Goal: Information Seeking & Learning: Learn about a topic

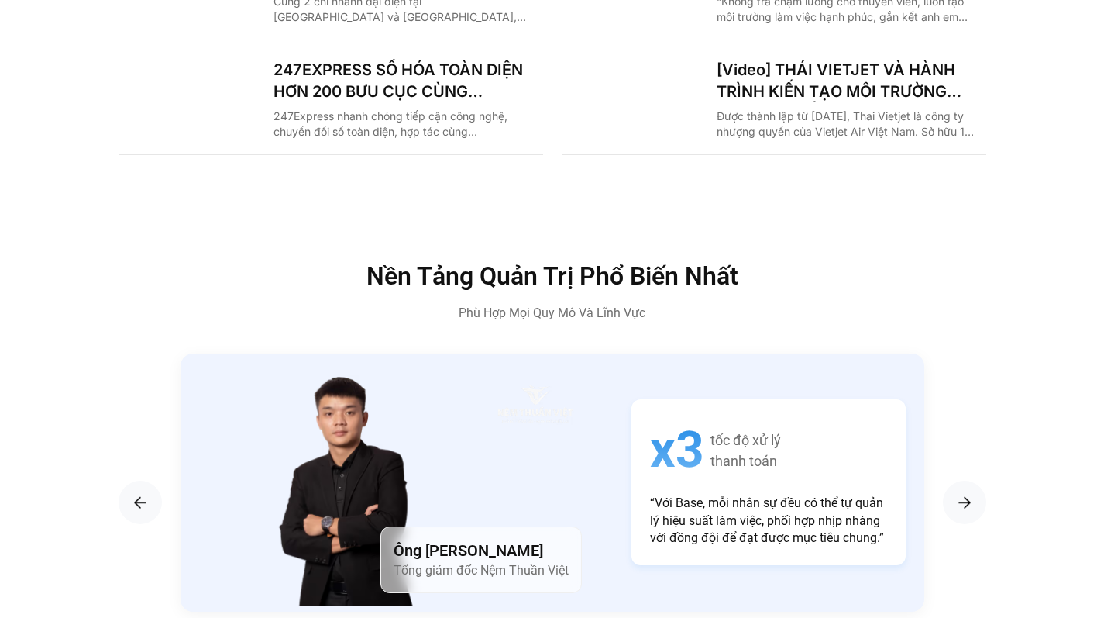
scroll to position [2480, 0]
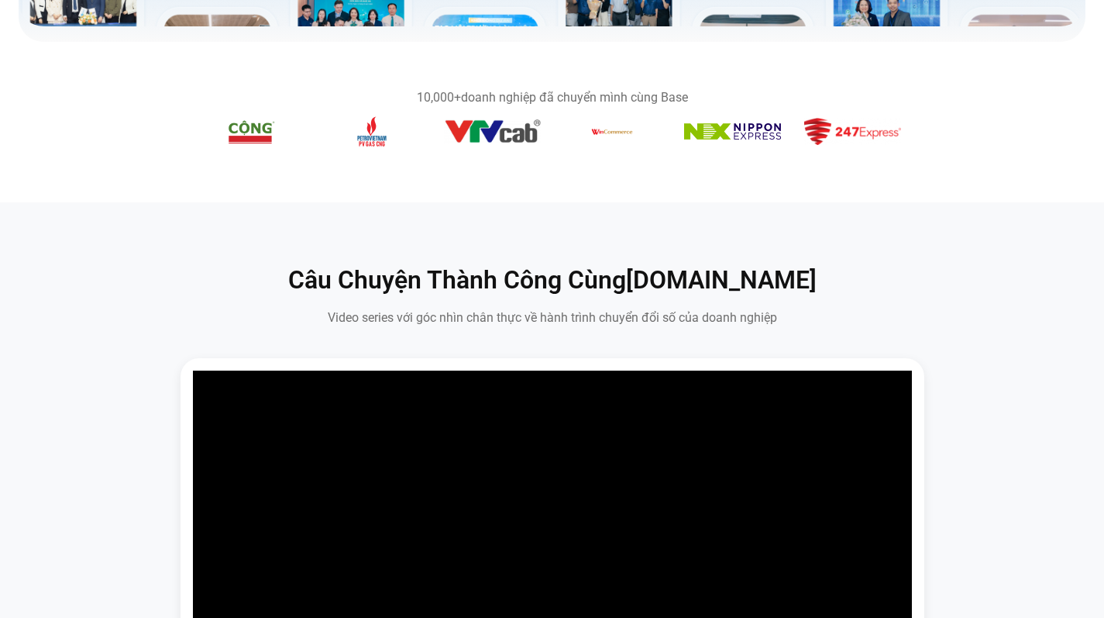
scroll to position [656, 0]
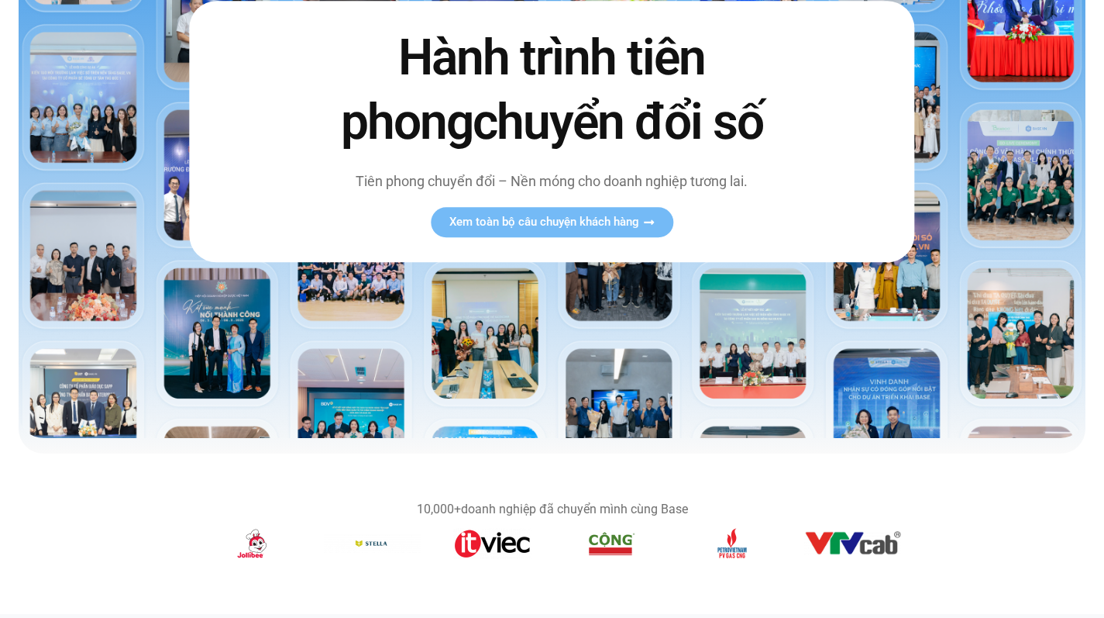
scroll to position [228, 0]
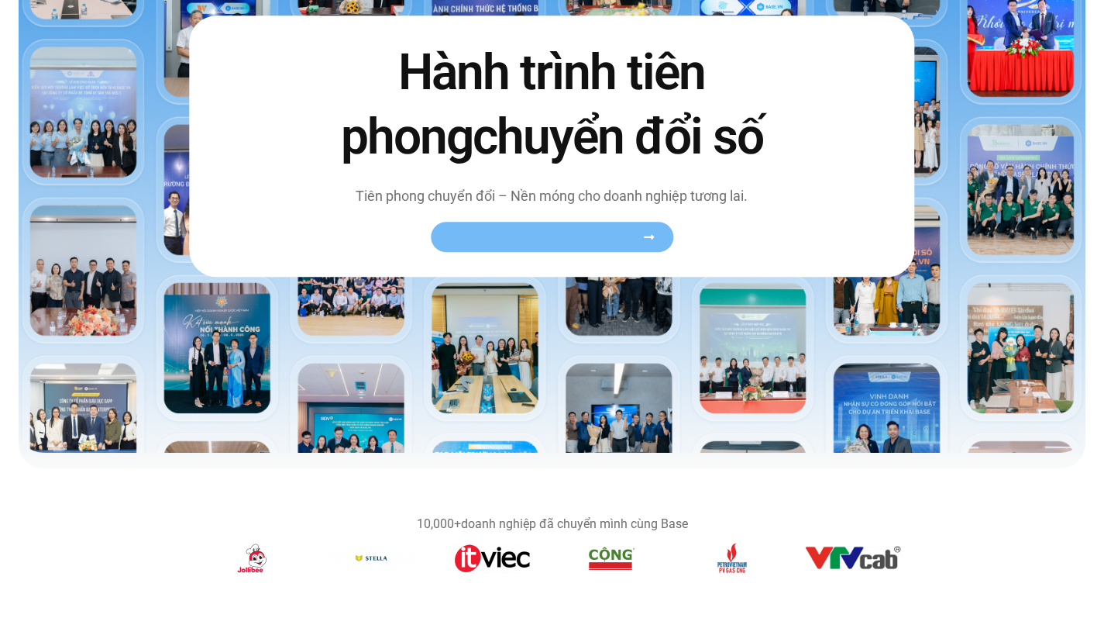
click at [578, 238] on span "Xem toàn bộ câu chuyện khách hàng" at bounding box center [545, 237] width 190 height 12
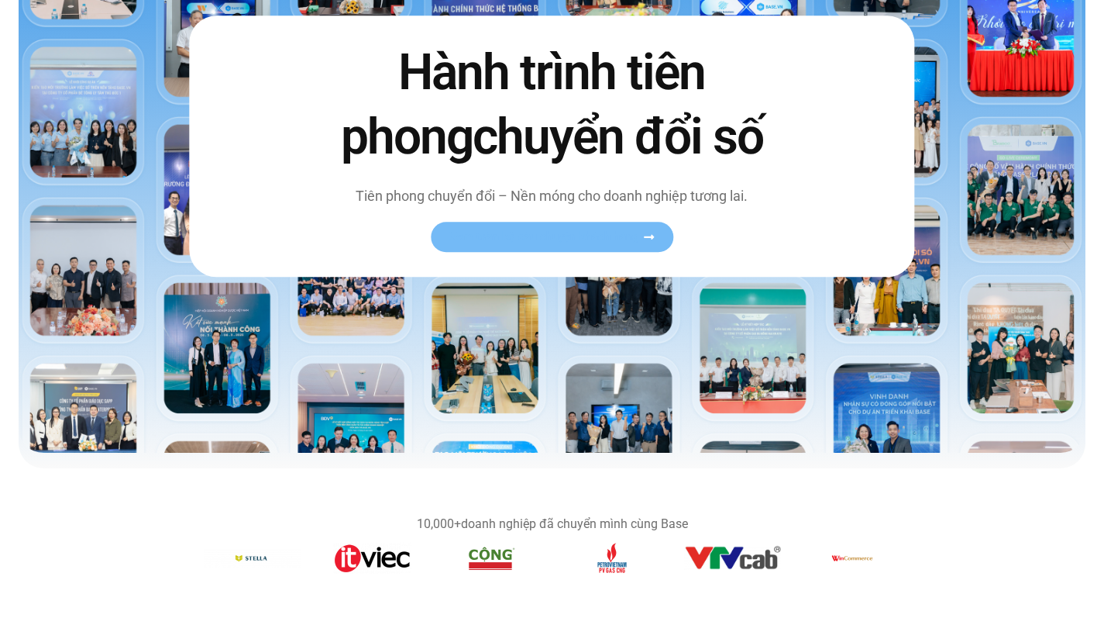
scroll to position [0, 0]
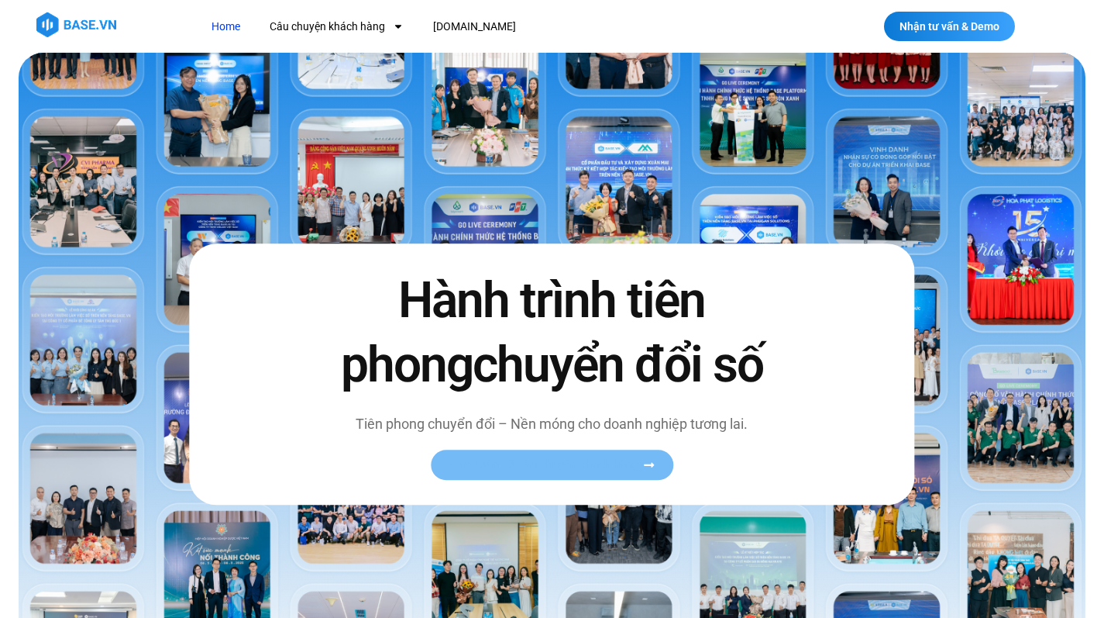
click at [574, 463] on span "Xem toàn bộ câu chuyện khách hàng" at bounding box center [545, 465] width 190 height 12
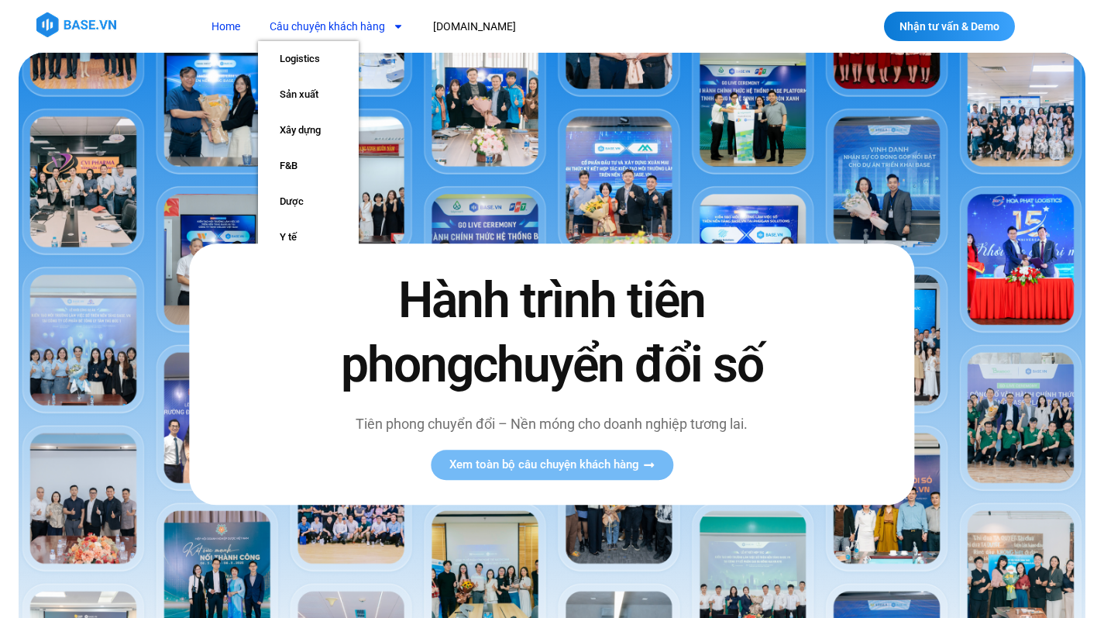
click at [312, 24] on link "Câu chuyện khách hàng" at bounding box center [336, 26] width 157 height 29
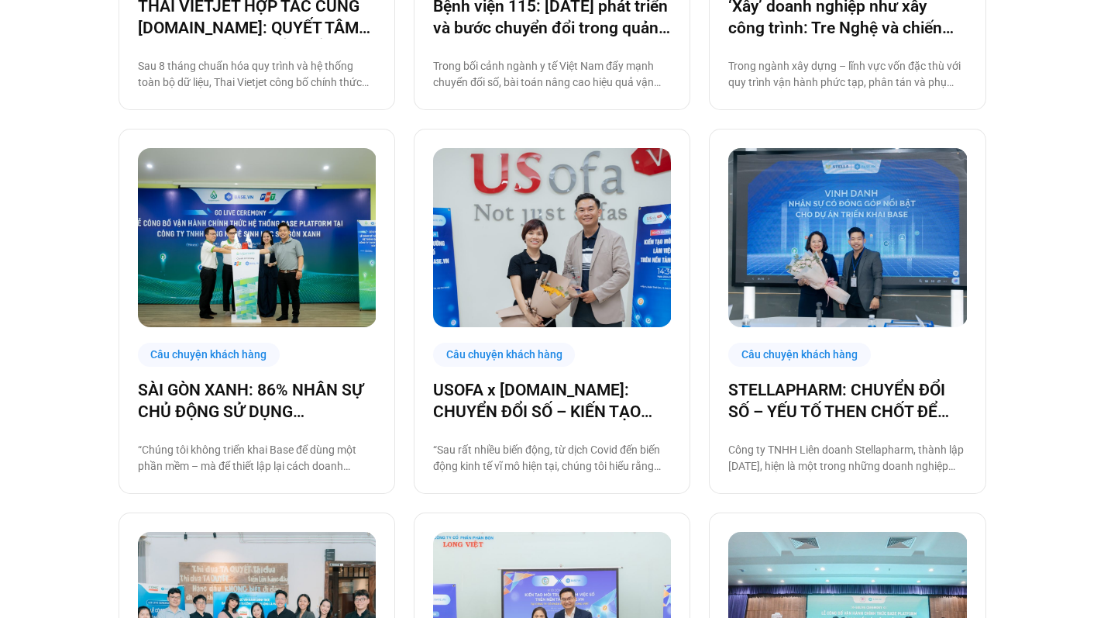
scroll to position [677, 0]
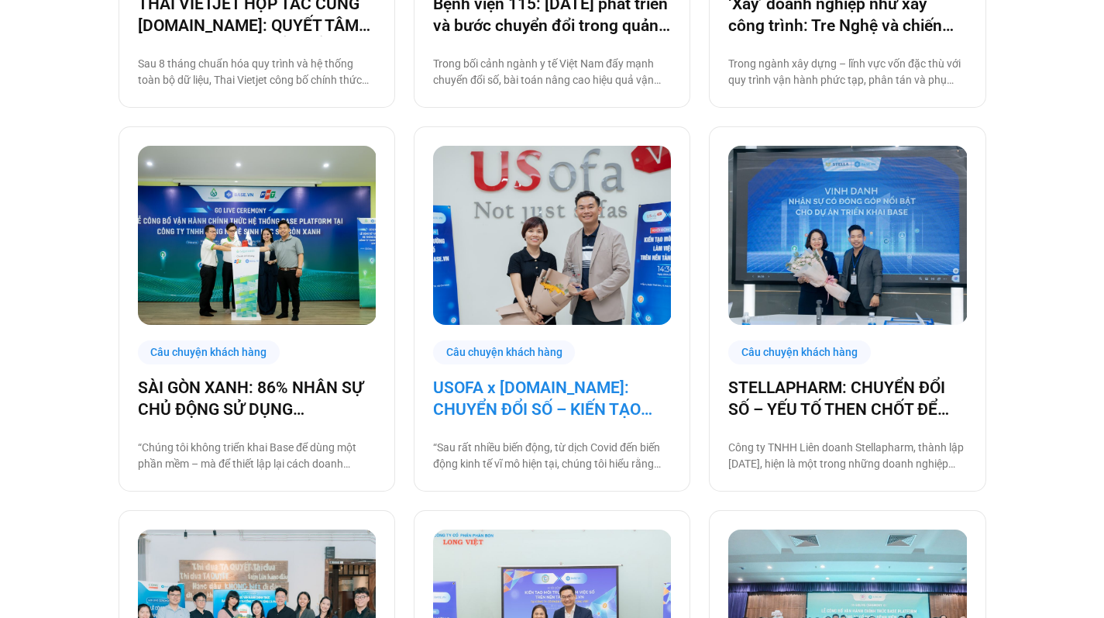
click at [448, 405] on link "USOFA x BASE.VN: CHUYỂN ĐỔI SỐ – KIẾN TẠO NỘI LỰC CHINH PHỤC THỊ TRƯỜNG QUỐC TẾ" at bounding box center [552, 398] width 238 height 43
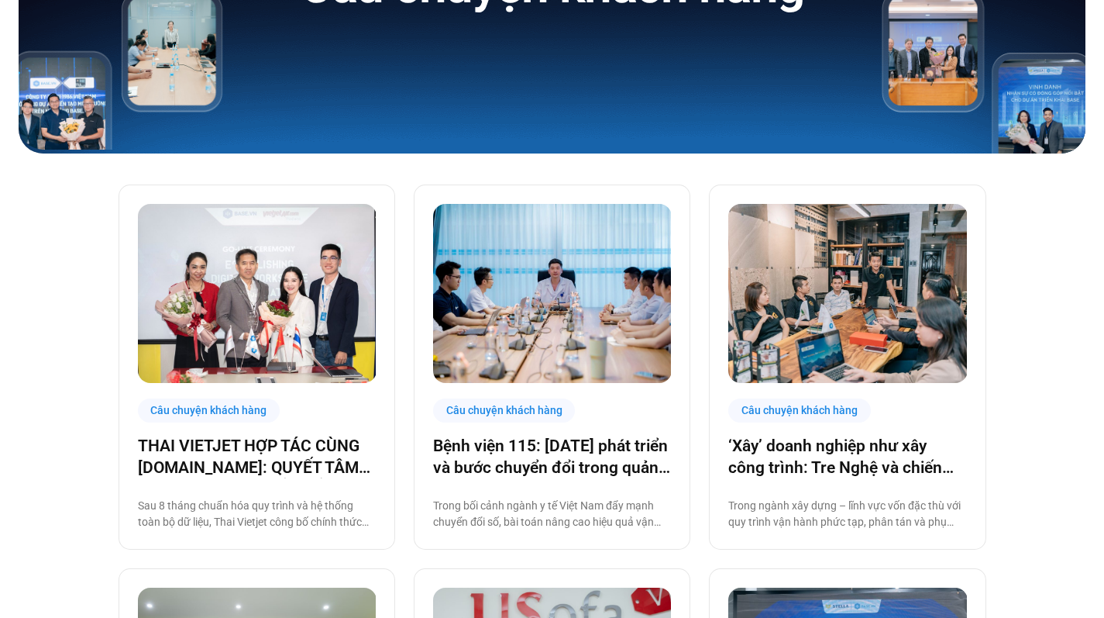
scroll to position [240, 0]
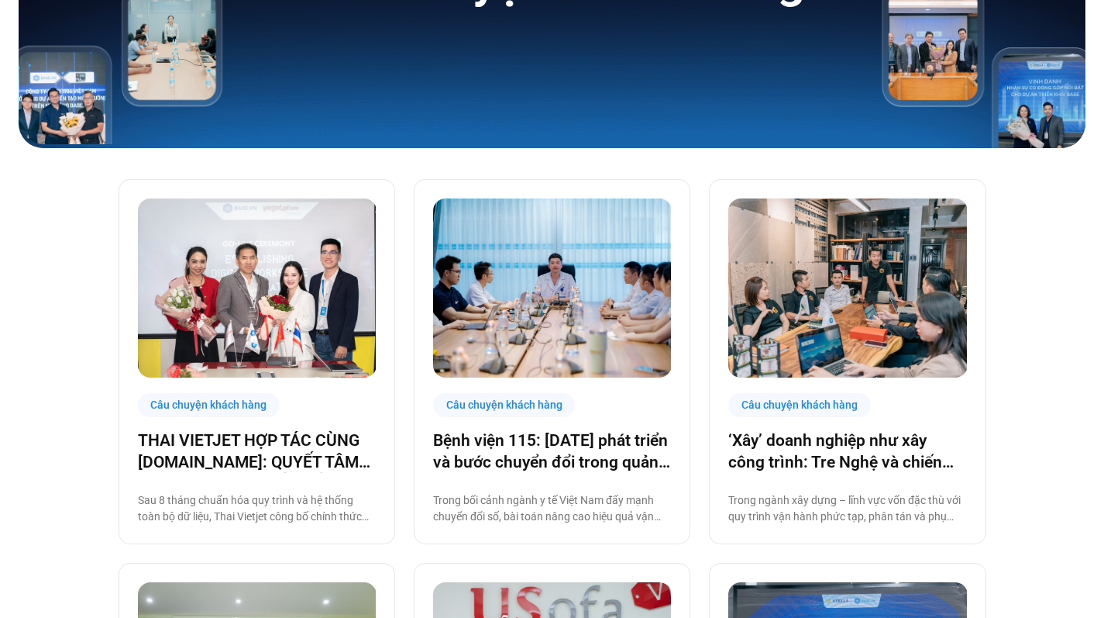
click at [301, 338] on img at bounding box center [257, 287] width 239 height 179
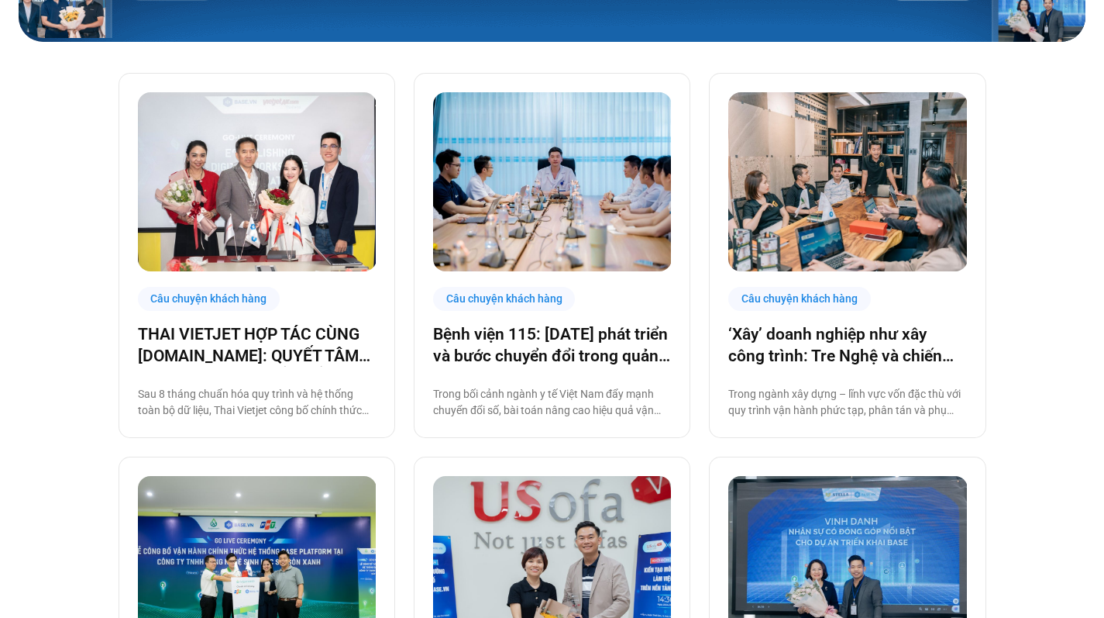
scroll to position [350, 0]
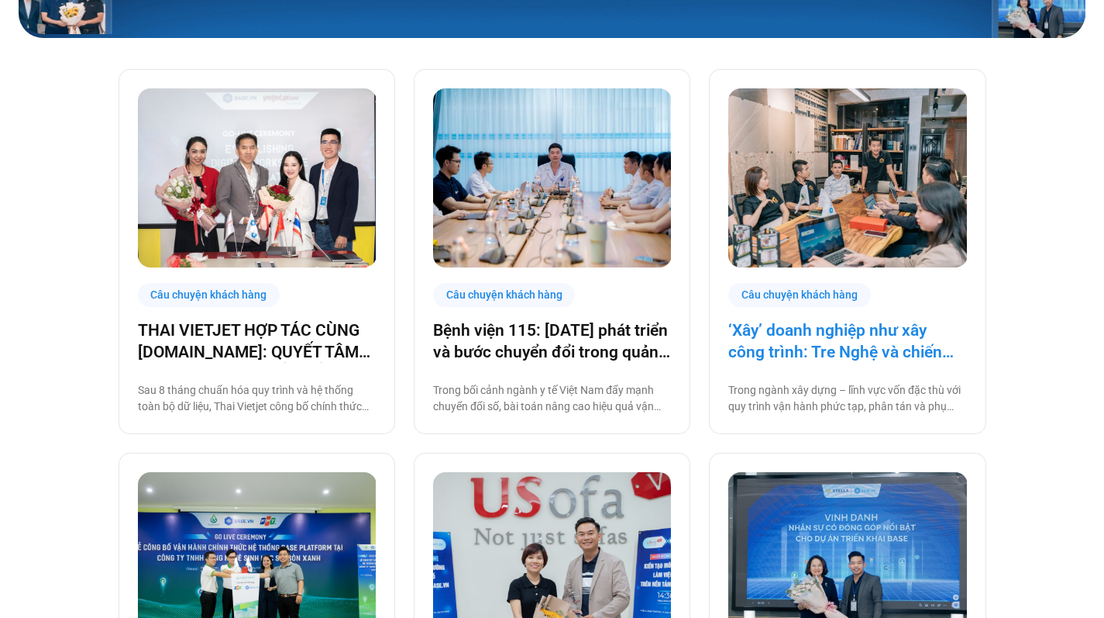
click at [763, 362] on link "‘Xây’ doanh nghiệp như xây công trình: Tre Nghệ và chiến lược chuyển đổi từ gốc" at bounding box center [848, 340] width 238 height 43
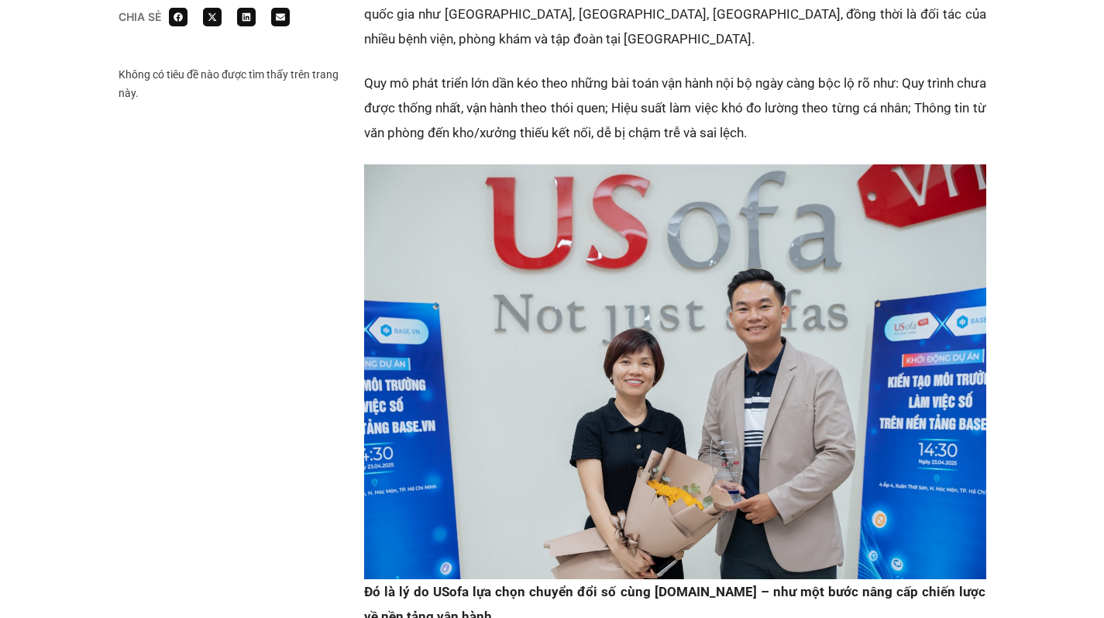
scroll to position [1688, 0]
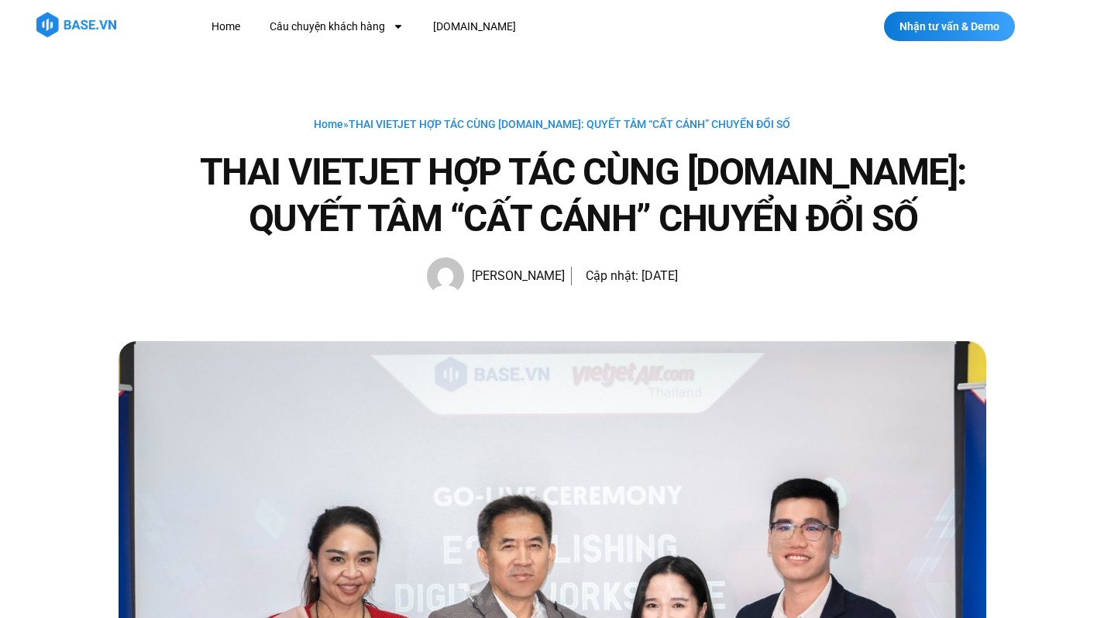
scroll to position [2, 0]
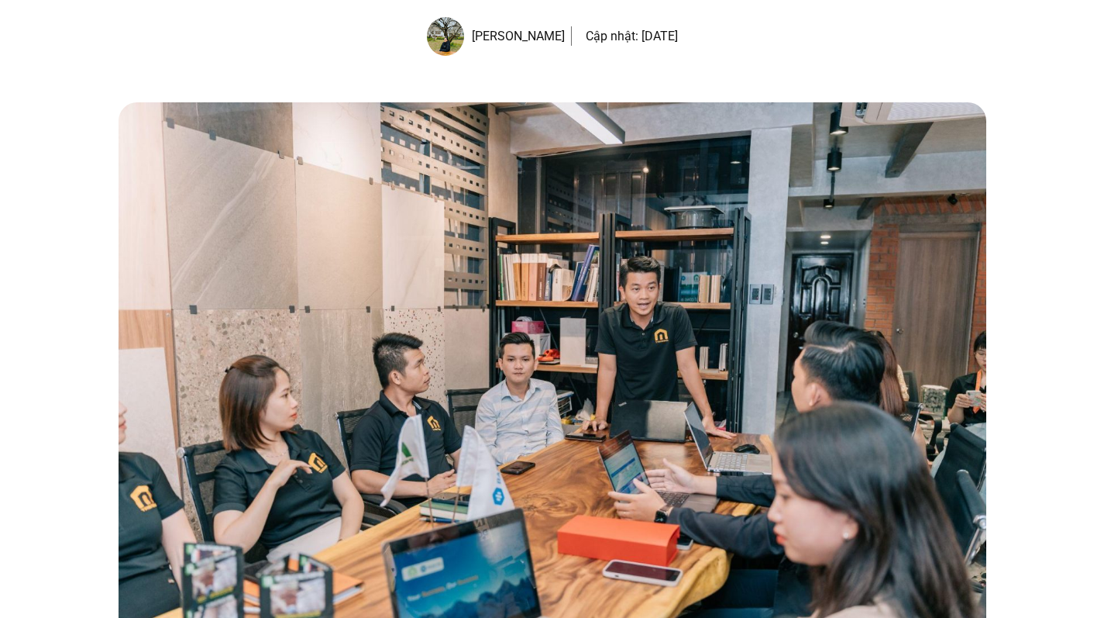
scroll to position [209, 0]
